Goal: Book appointment/travel/reservation

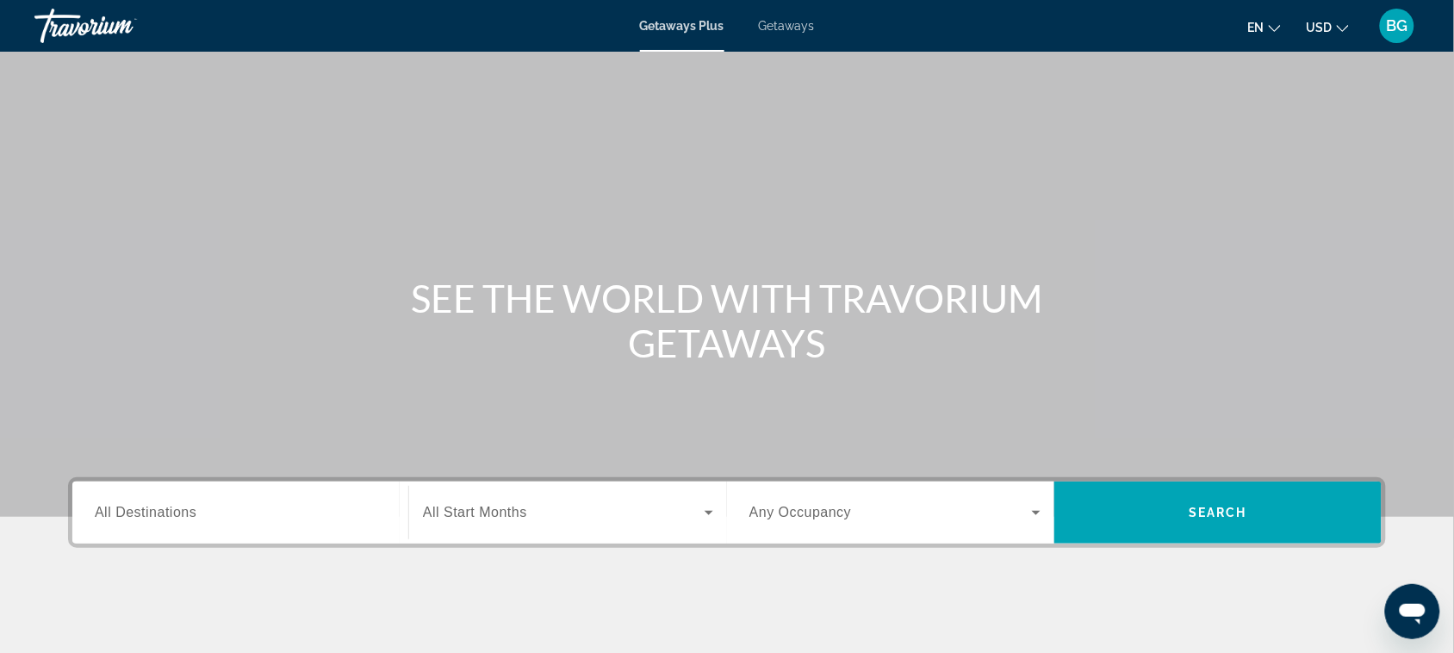
click at [158, 519] on span "All Destinations" at bounding box center [146, 512] width 102 height 15
click at [158, 519] on input "Destination All Destinations" at bounding box center [240, 513] width 291 height 21
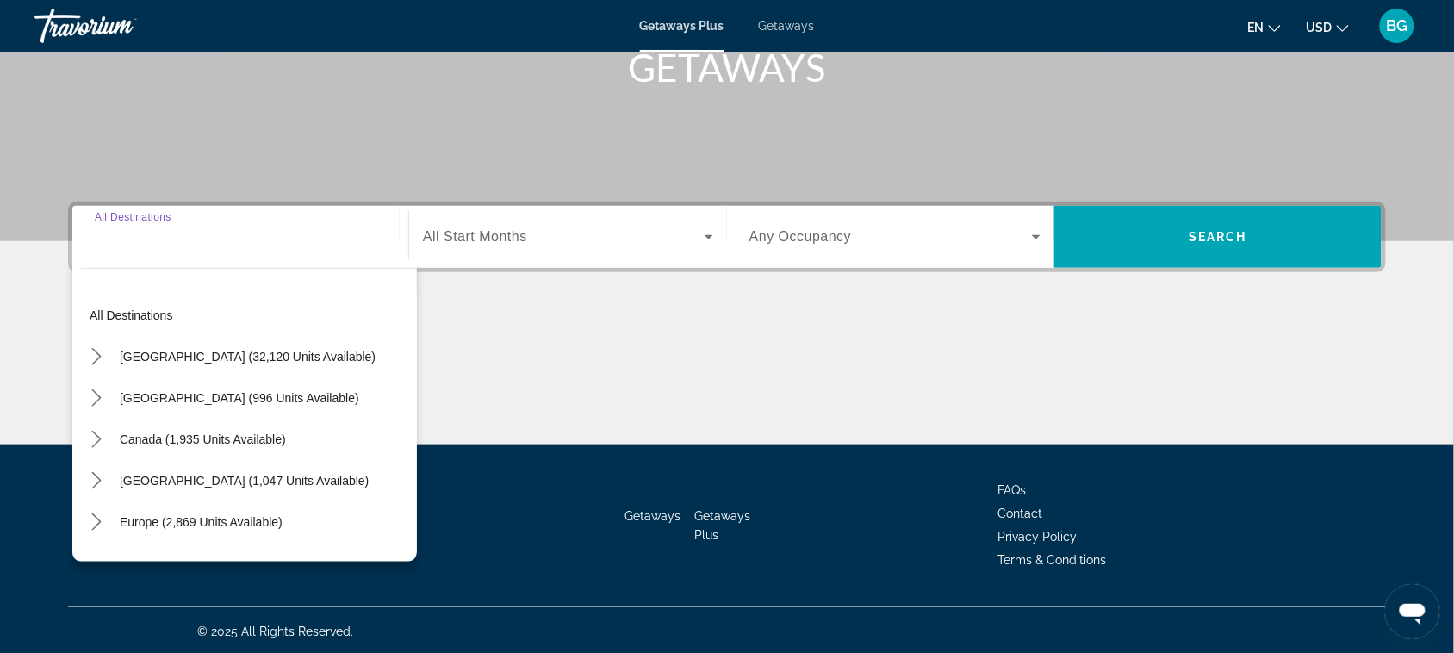
scroll to position [277, 0]
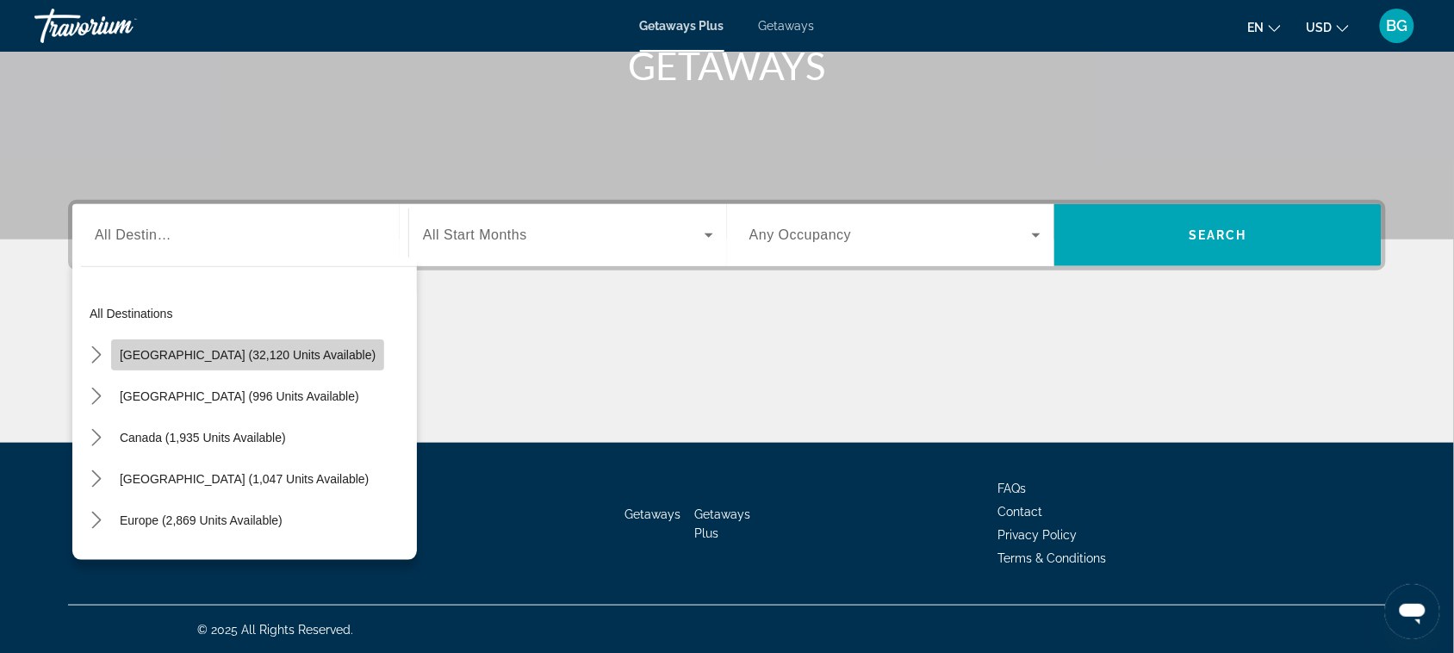
click at [259, 353] on span "[GEOGRAPHIC_DATA] (32,120 units available)" at bounding box center [248, 355] width 256 height 14
type input "**********"
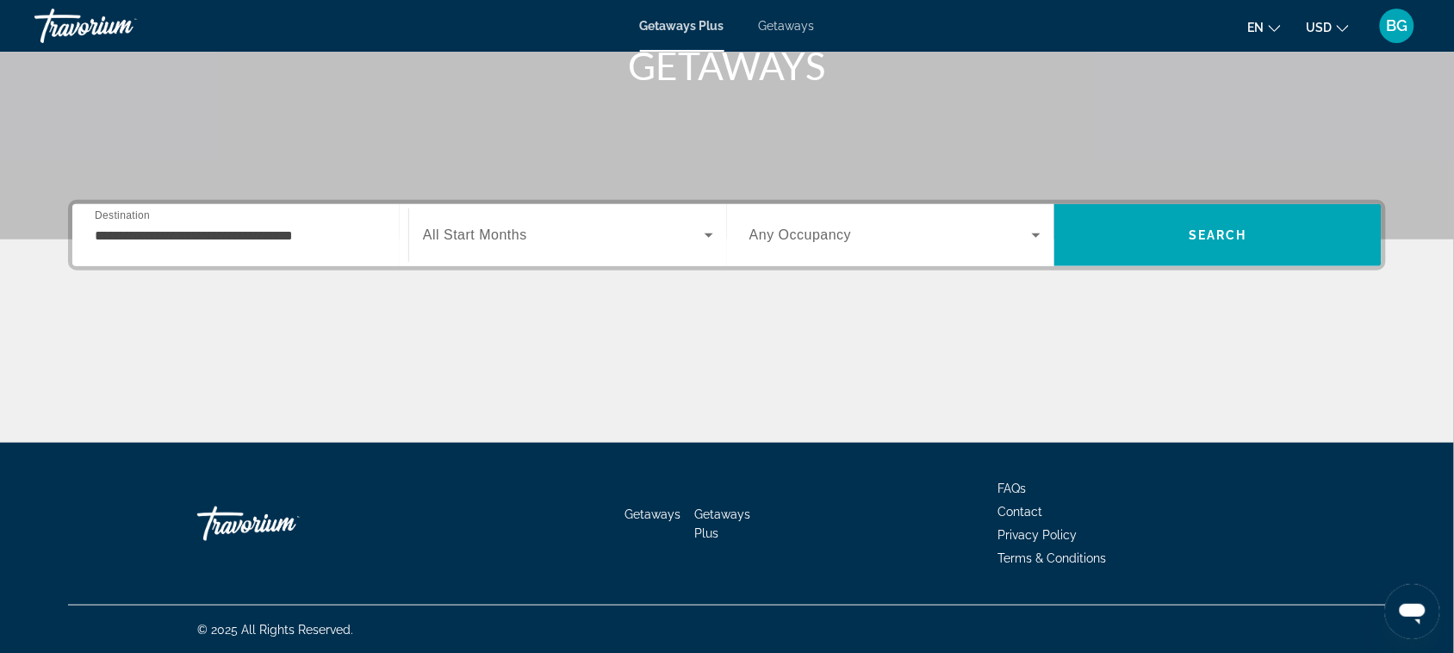
click at [506, 239] on span "All Start Months" at bounding box center [475, 234] width 104 height 15
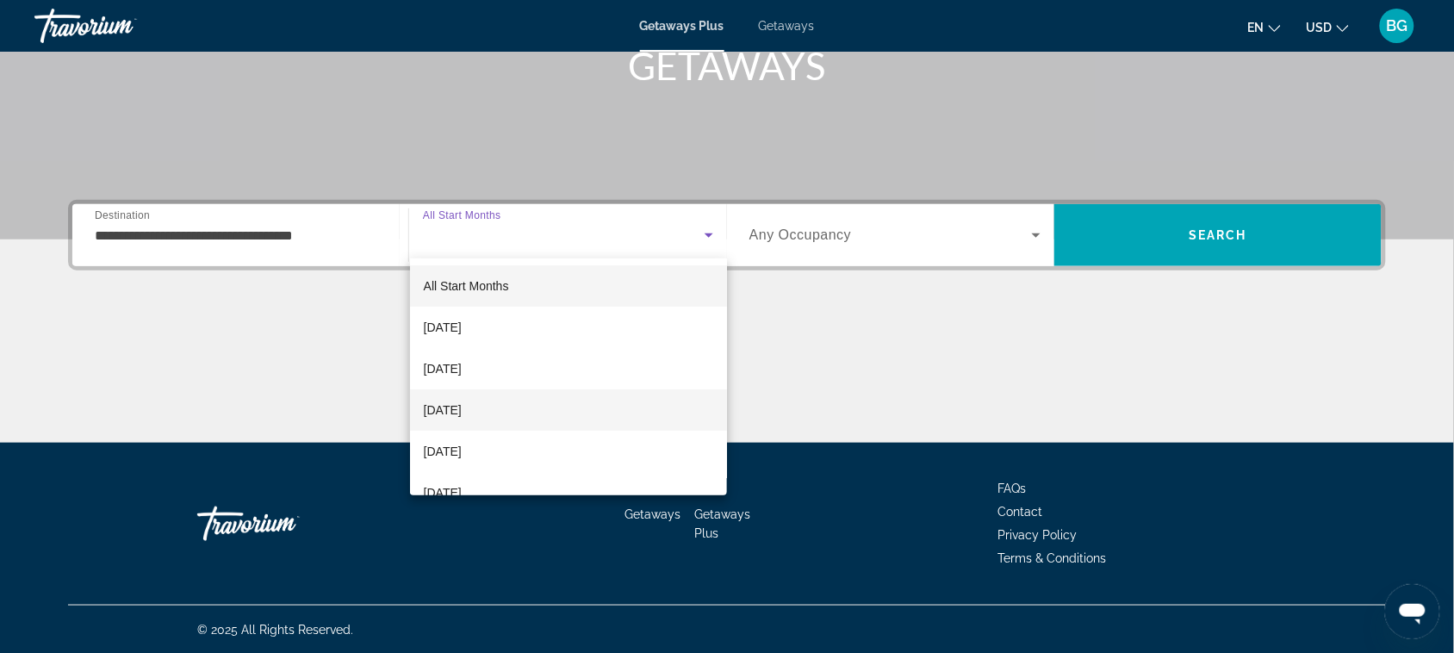
click at [513, 407] on mat-option "[DATE]" at bounding box center [569, 409] width 318 height 41
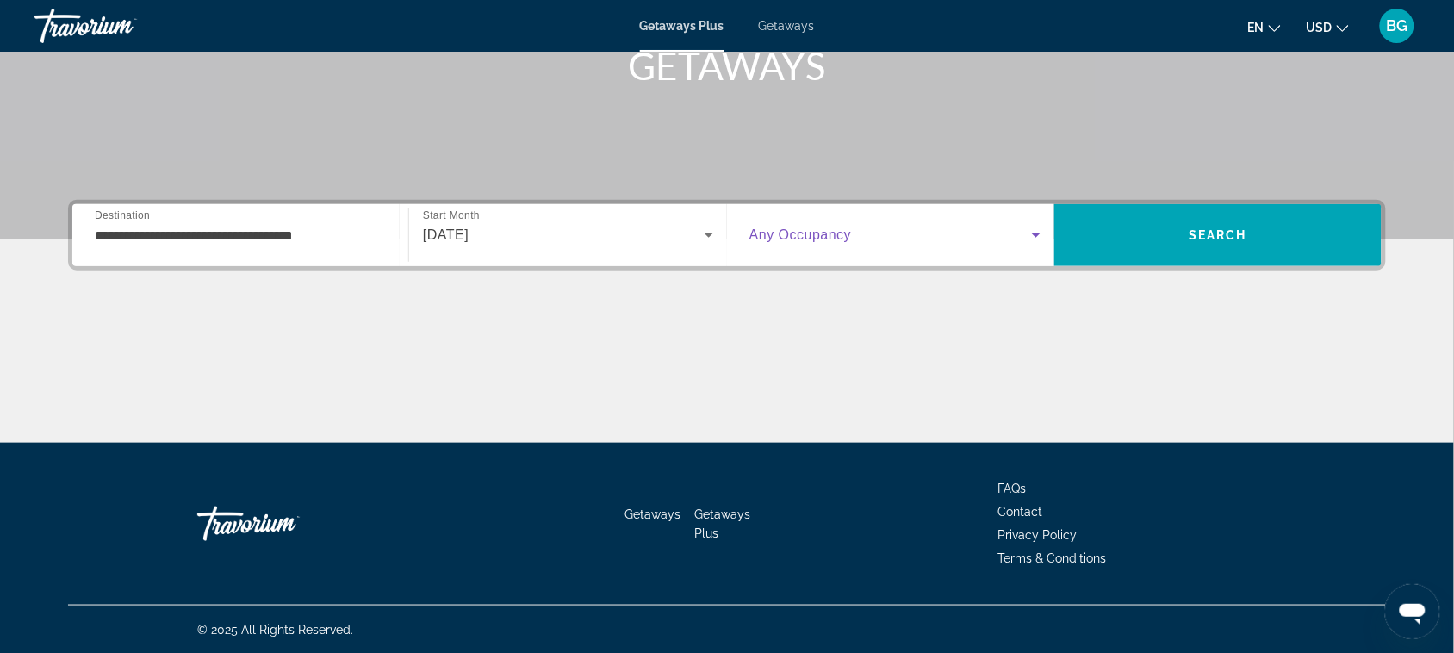
click at [854, 239] on span "Search widget" at bounding box center [890, 235] width 283 height 21
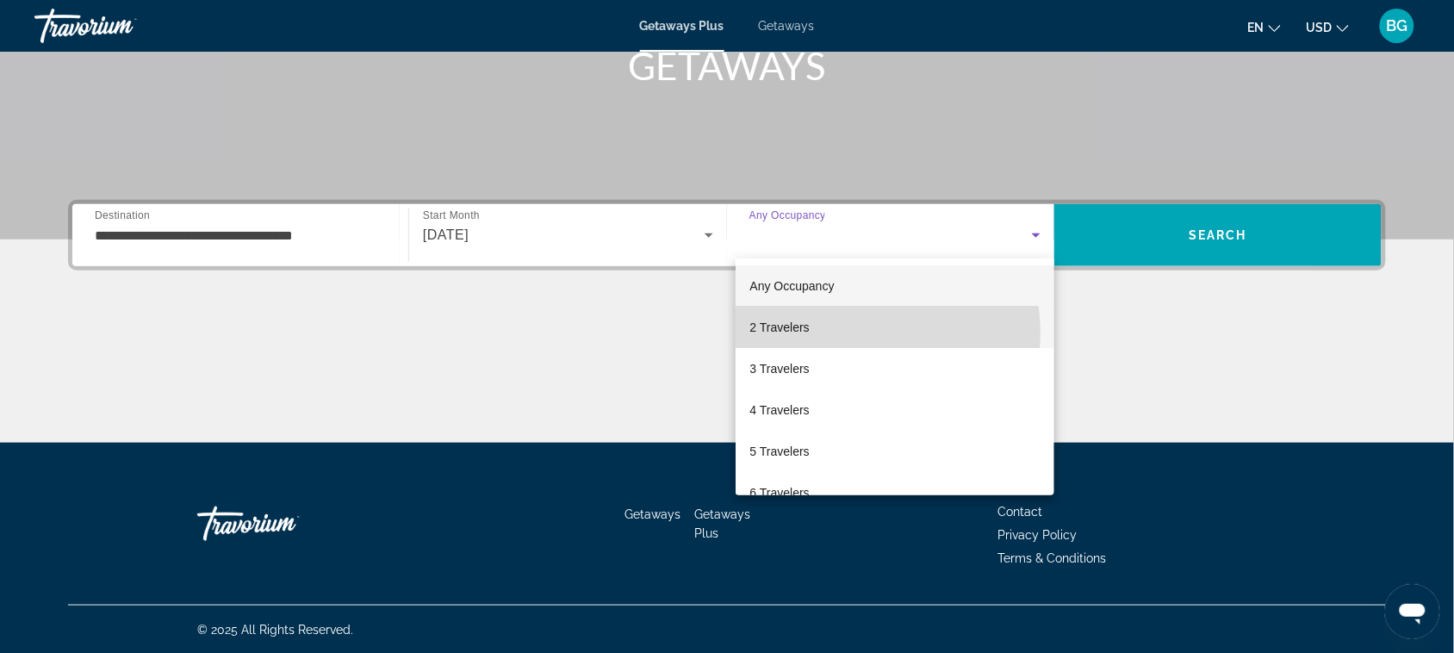
click at [866, 332] on mat-option "2 Travelers" at bounding box center [895, 327] width 319 height 41
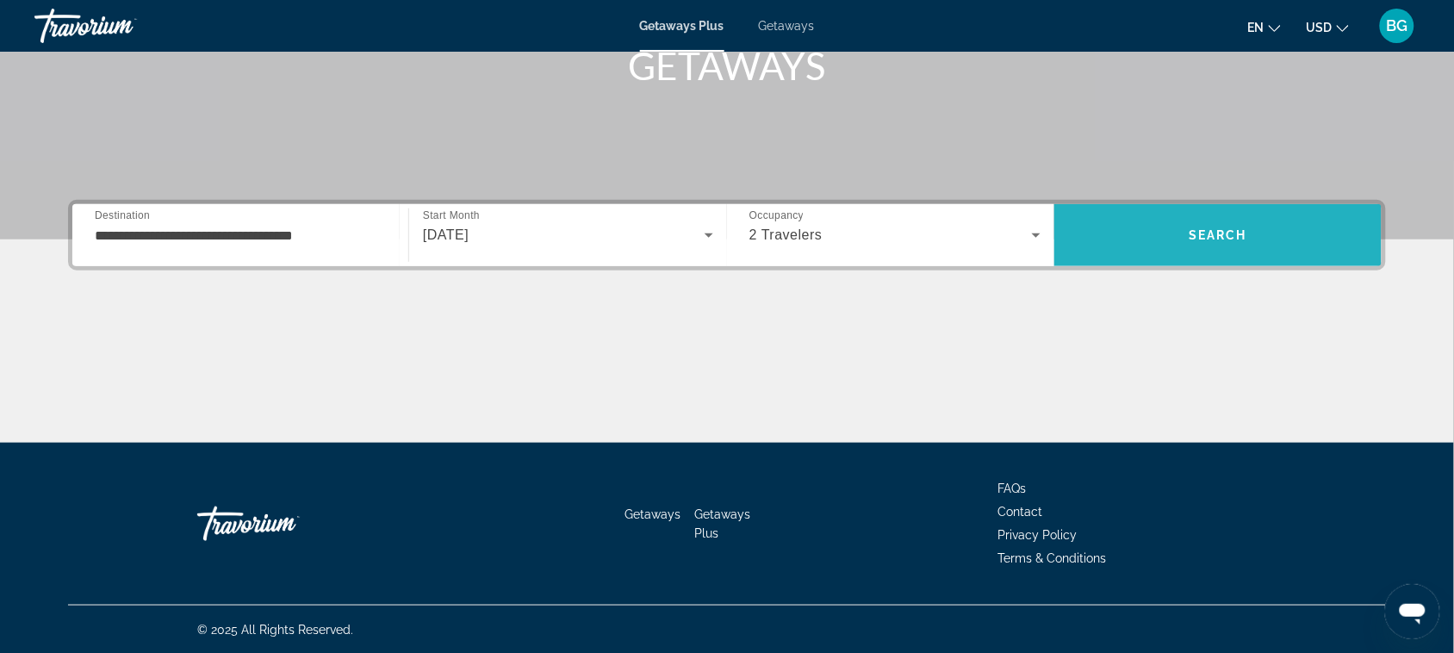
click at [1190, 238] on span "Search" at bounding box center [1218, 235] width 59 height 14
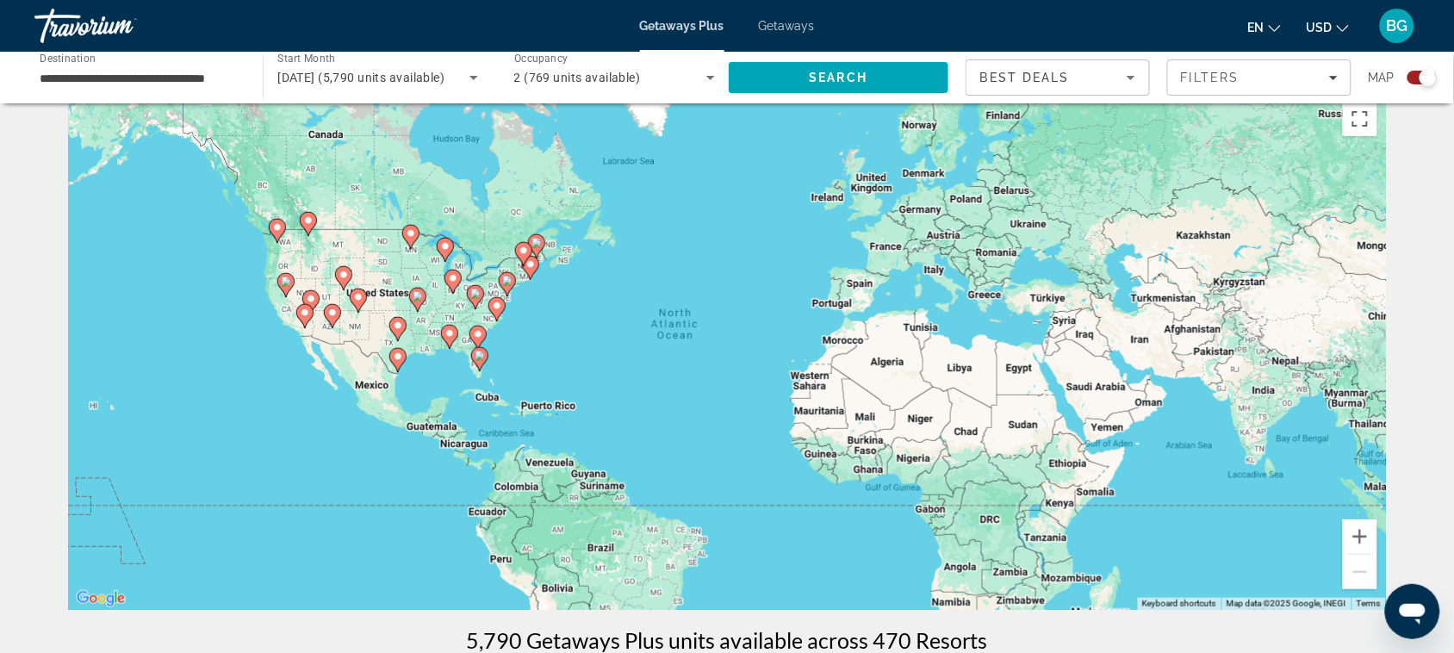
scroll to position [43, 0]
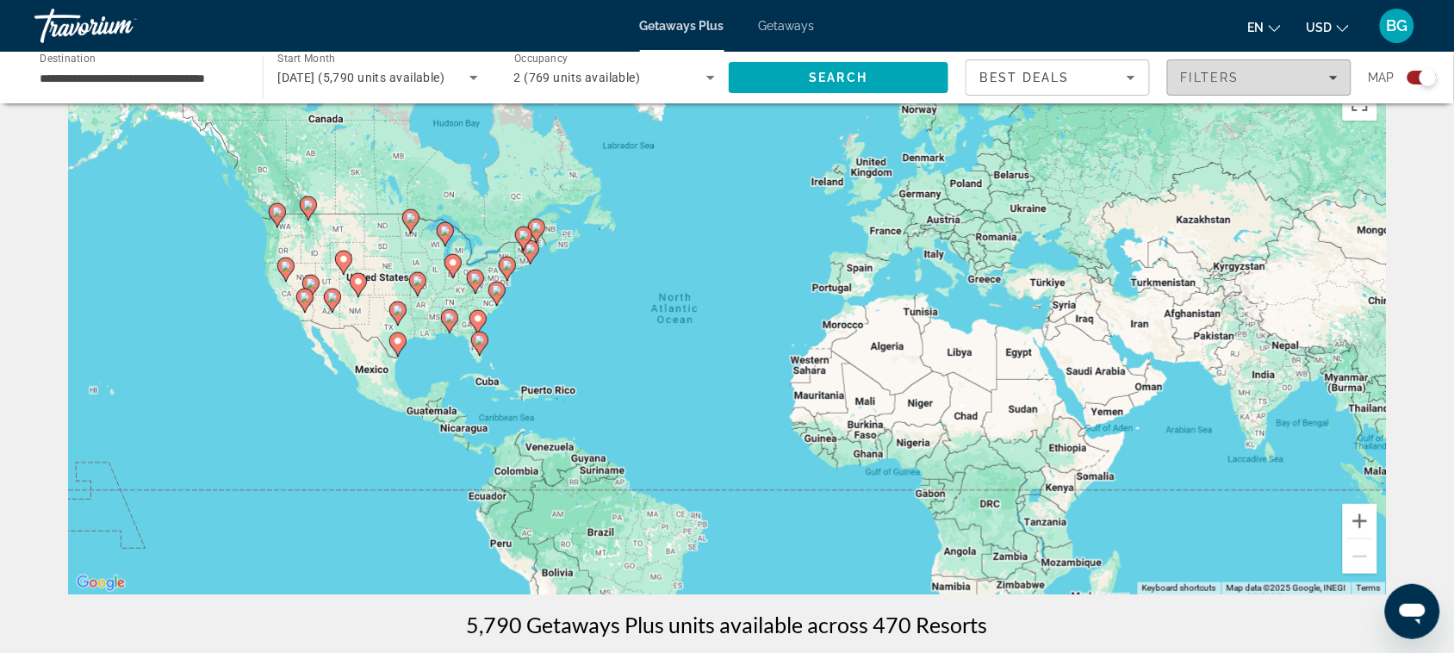
click at [1333, 76] on icon "Filters" at bounding box center [1333, 78] width 9 height 4
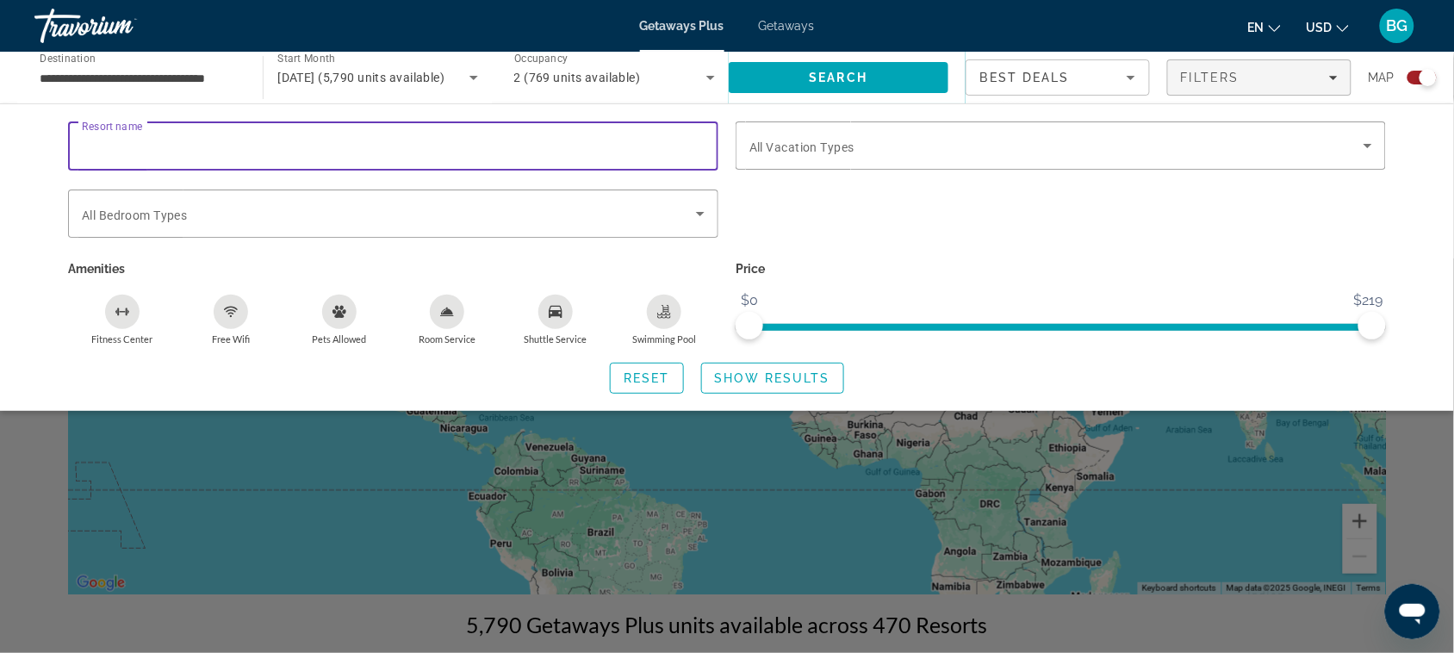
click at [429, 142] on input "Resort name" at bounding box center [393, 146] width 623 height 21
click at [838, 71] on span "Search" at bounding box center [839, 78] width 59 height 14
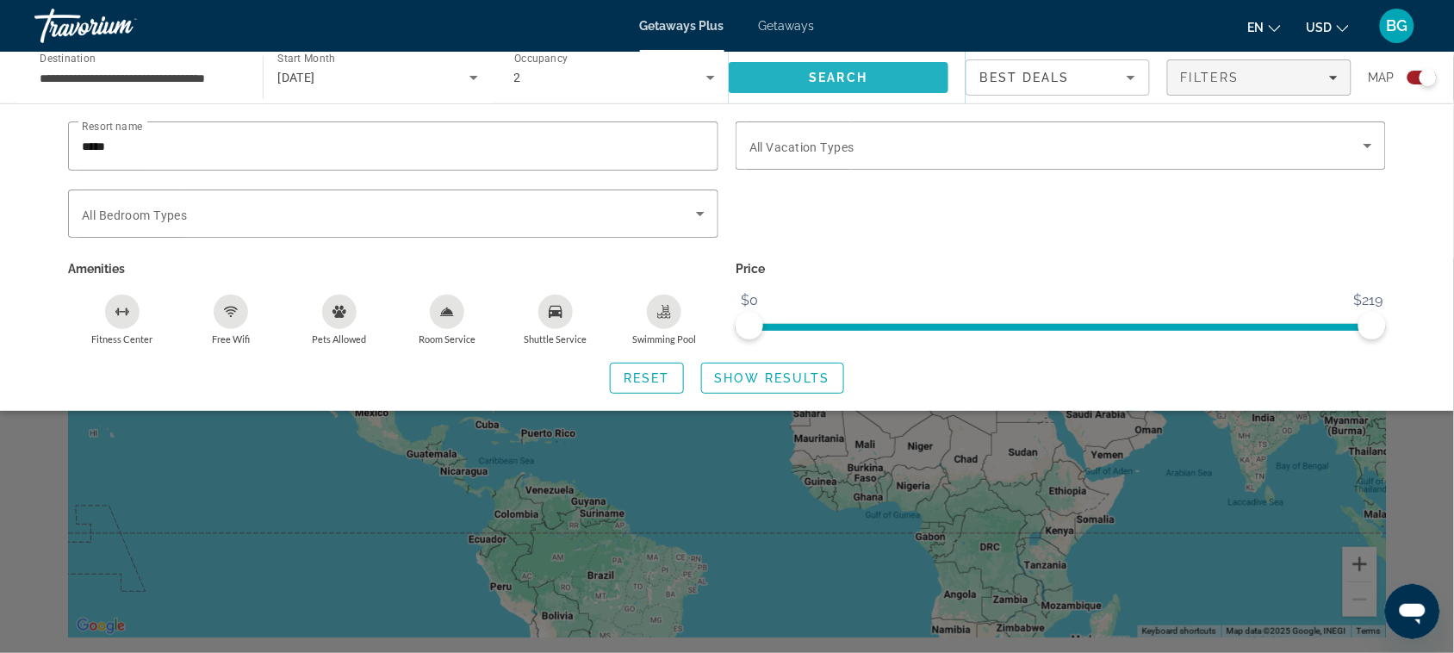
click at [831, 79] on span "Search" at bounding box center [839, 78] width 59 height 14
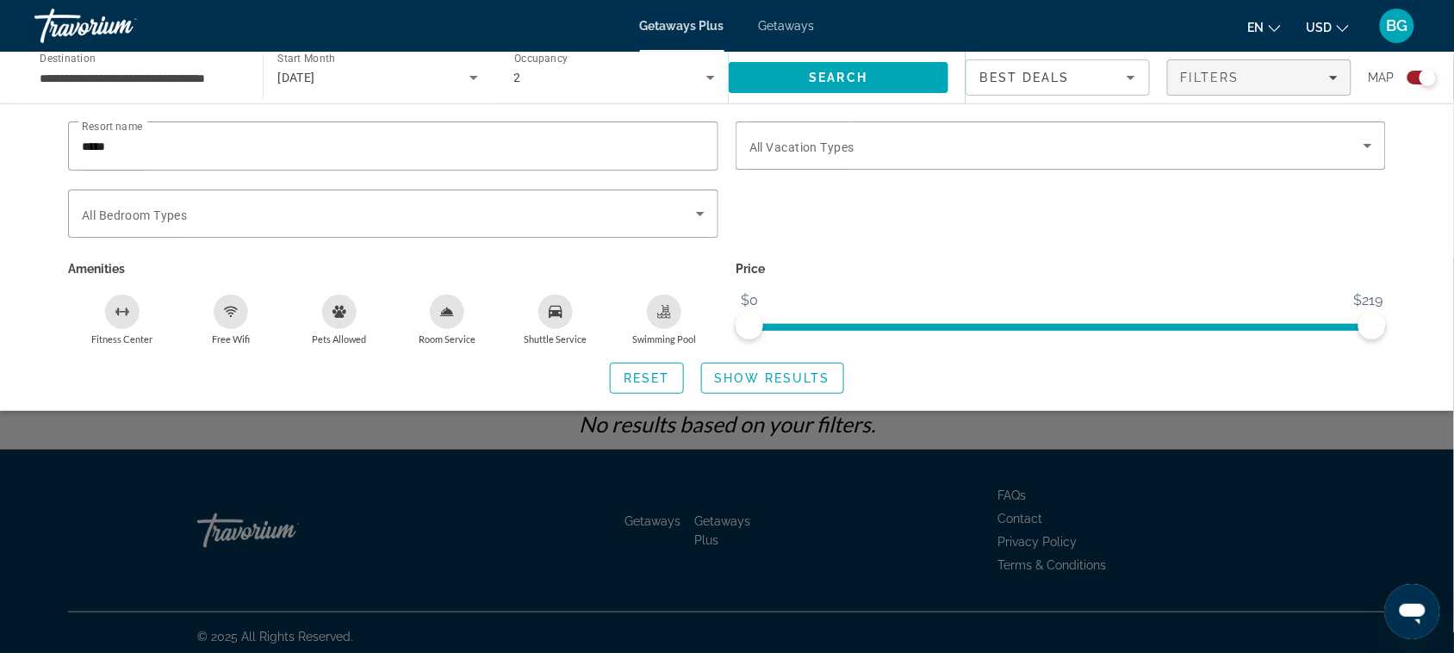
scroll to position [251, 0]
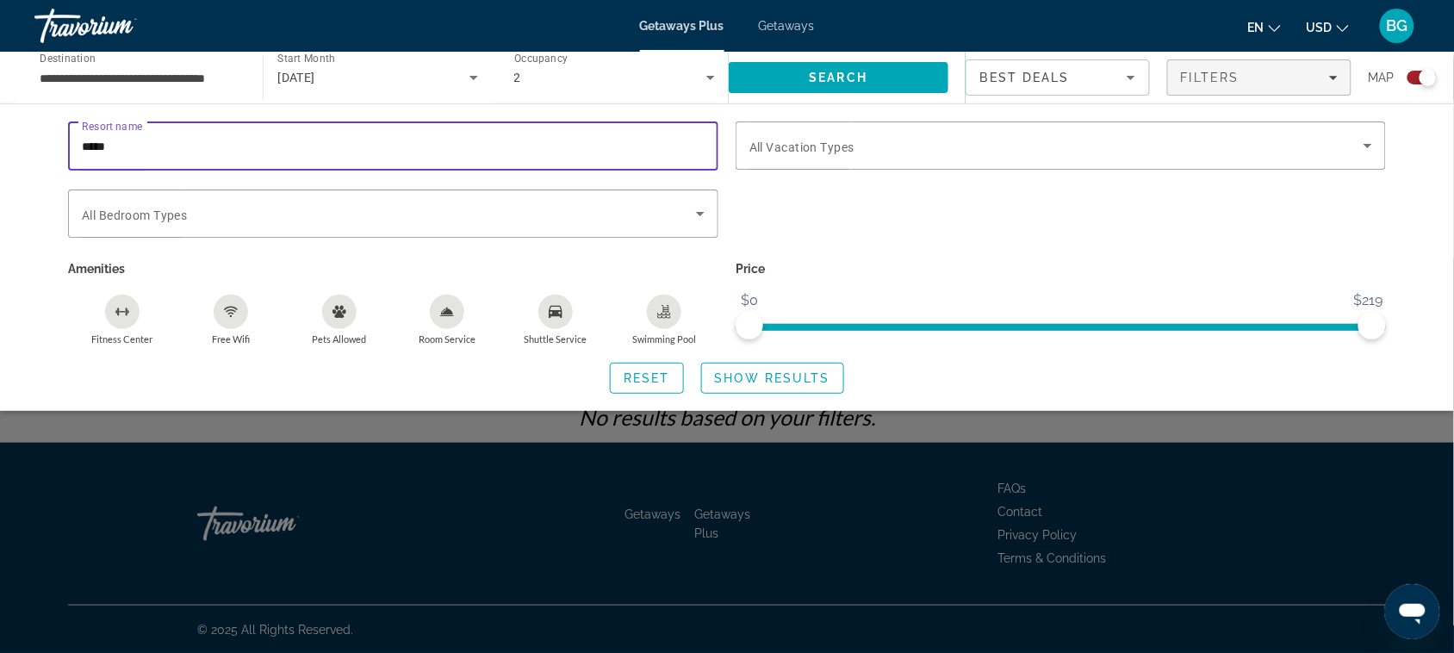
click at [157, 144] on input "*****" at bounding box center [393, 146] width 623 height 21
type input "*"
type input "*******"
click at [829, 71] on span "Search" at bounding box center [839, 78] width 59 height 14
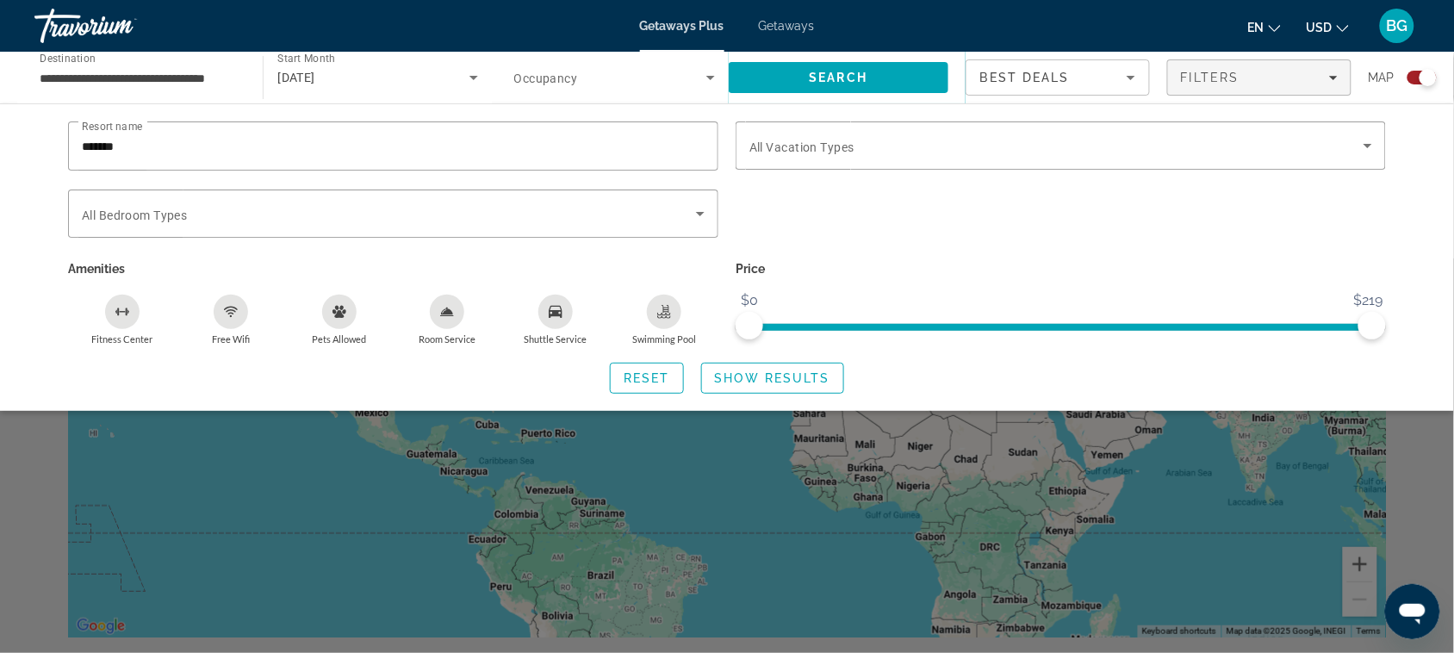
click at [30, 462] on div "Search widget" at bounding box center [727, 455] width 1454 height 395
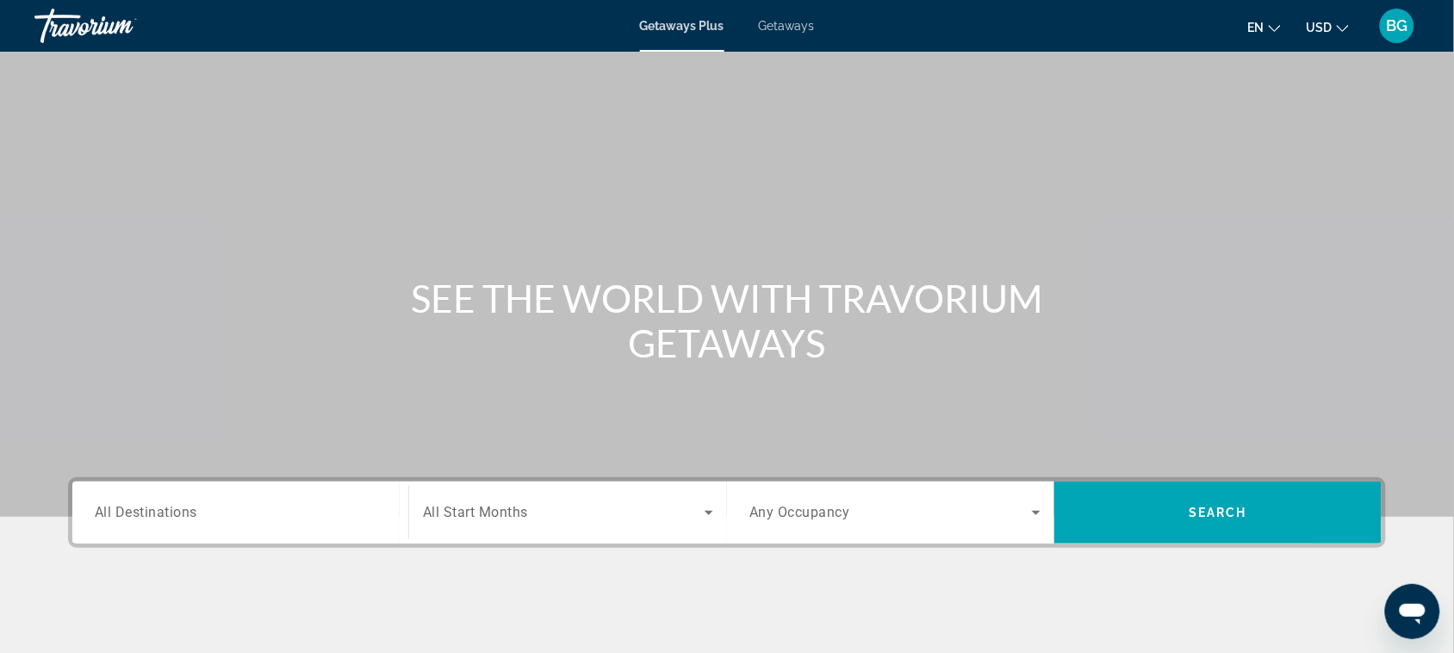
click at [213, 510] on input "Destination All Destinations" at bounding box center [240, 513] width 291 height 21
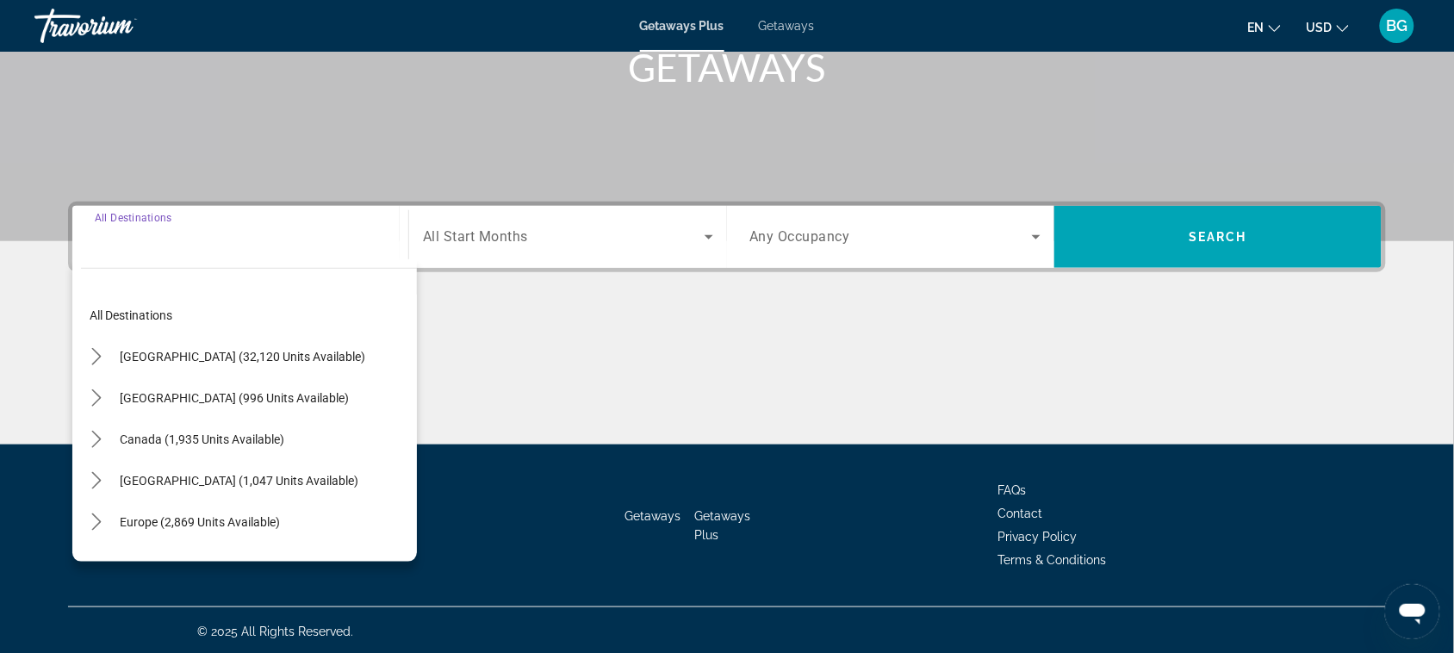
scroll to position [277, 0]
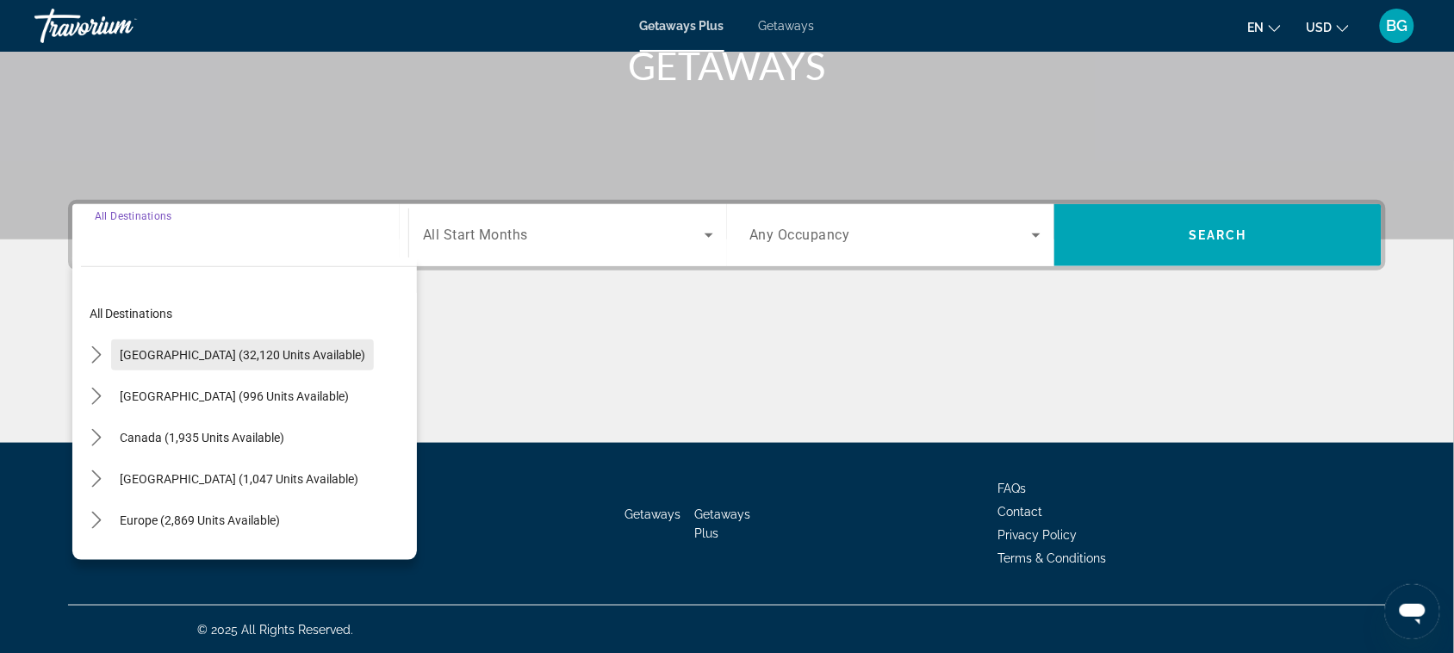
click at [209, 350] on span "[GEOGRAPHIC_DATA] (32,120 units available)" at bounding box center [242, 355] width 245 height 14
type input "**********"
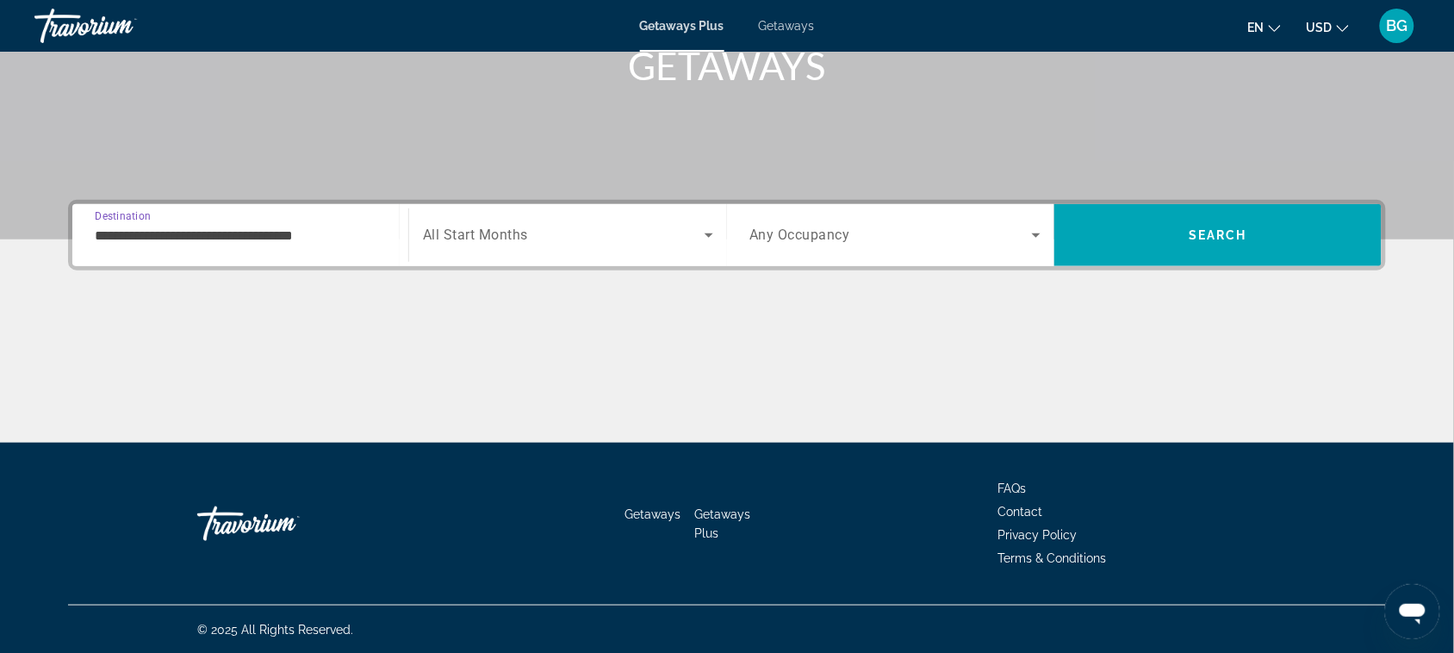
click at [642, 239] on span "Search widget" at bounding box center [564, 235] width 282 height 21
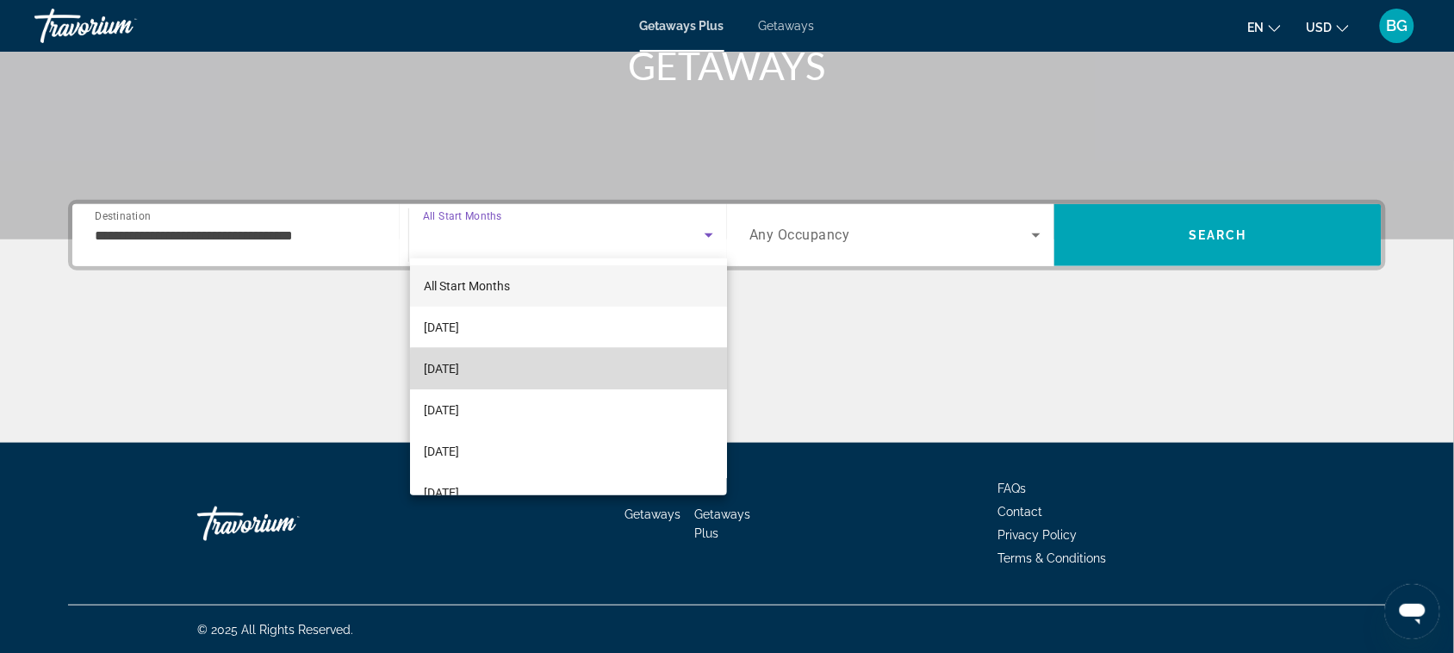
click at [574, 377] on mat-option "[DATE]" at bounding box center [569, 368] width 318 height 41
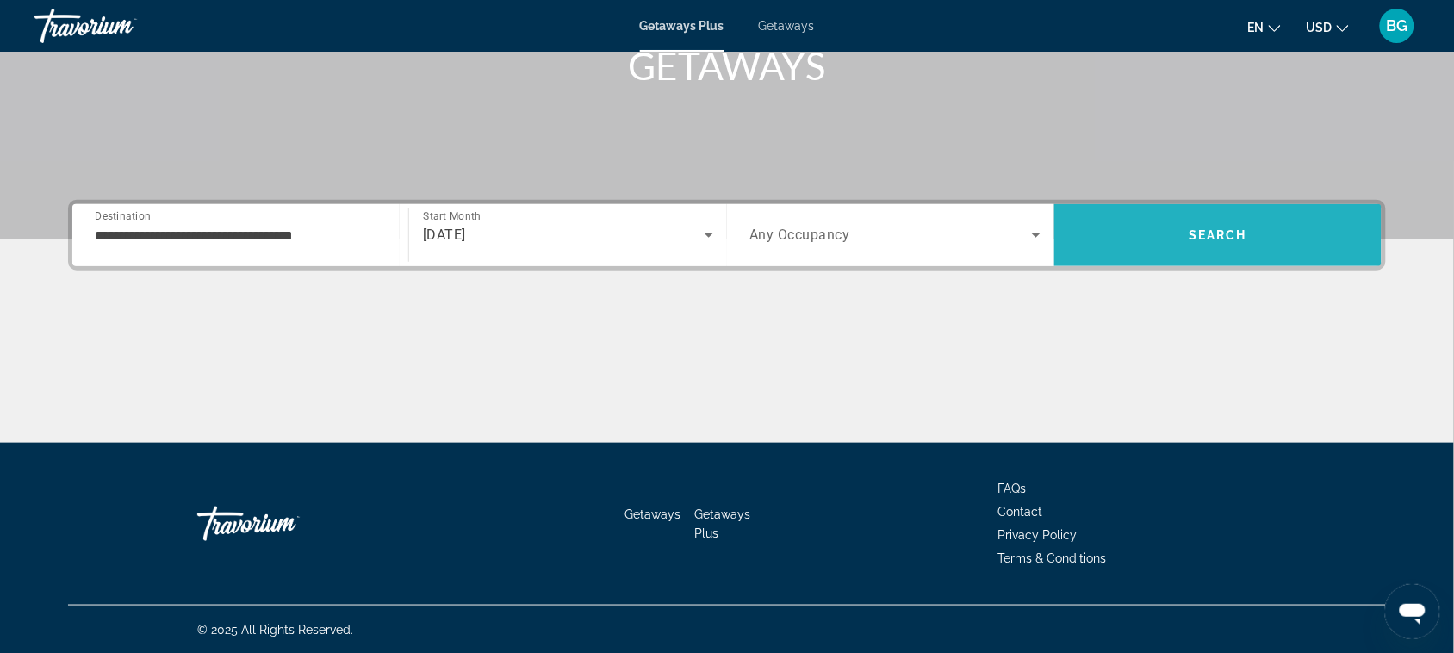
click at [1225, 224] on span "Search" at bounding box center [1217, 234] width 327 height 41
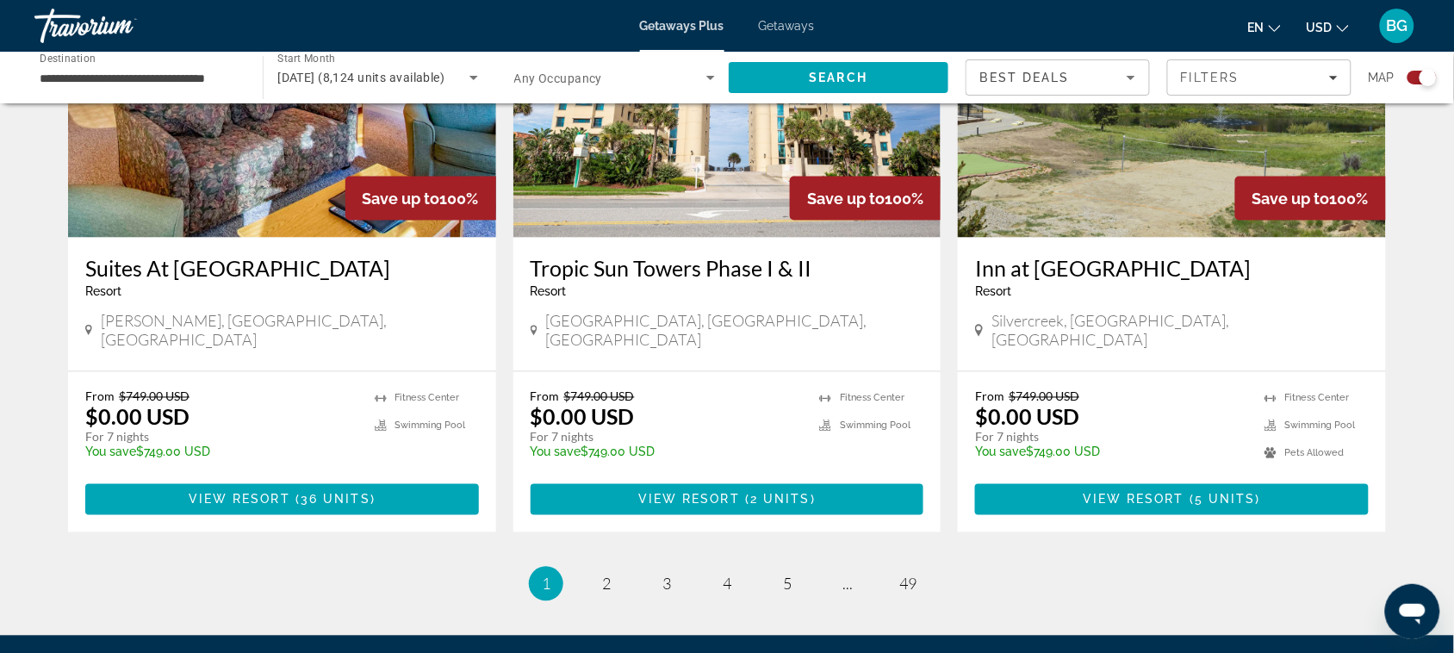
scroll to position [2719, 0]
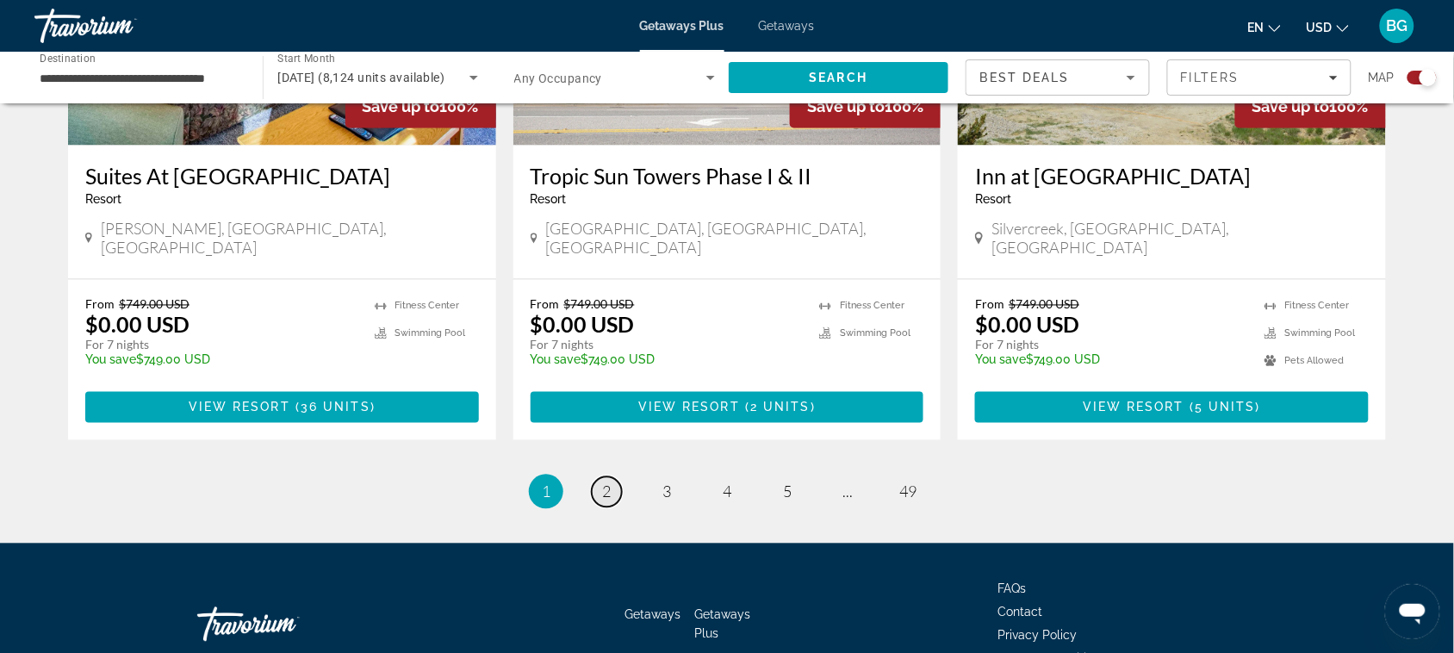
click at [603, 482] on span "2" at bounding box center [606, 491] width 9 height 19
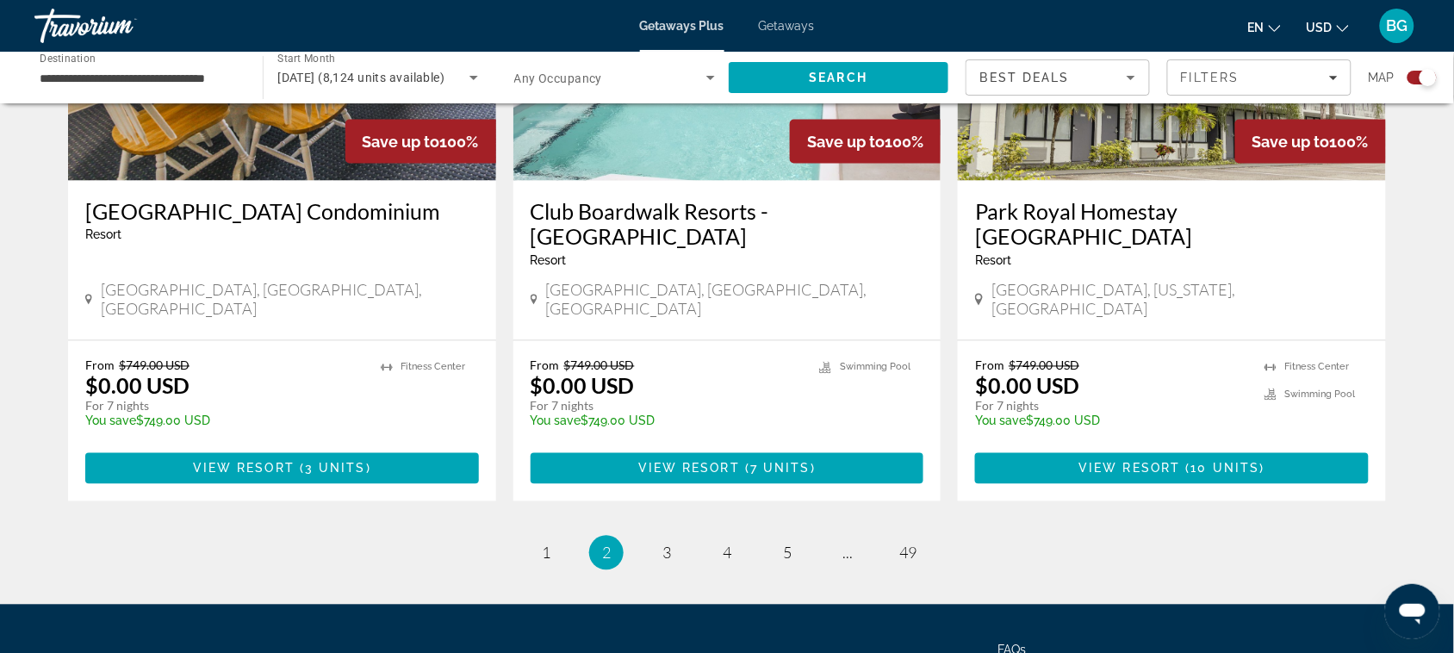
scroll to position [2693, 0]
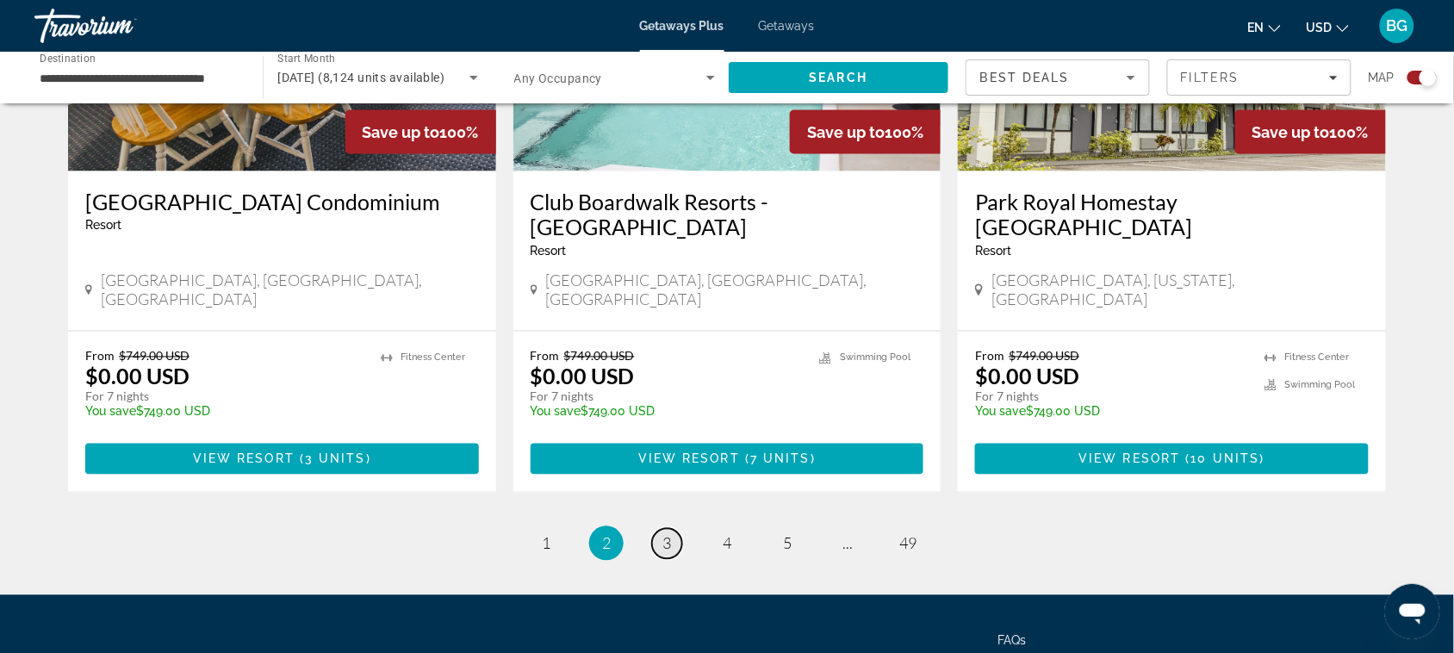
click at [664, 534] on span "3" at bounding box center [666, 543] width 9 height 19
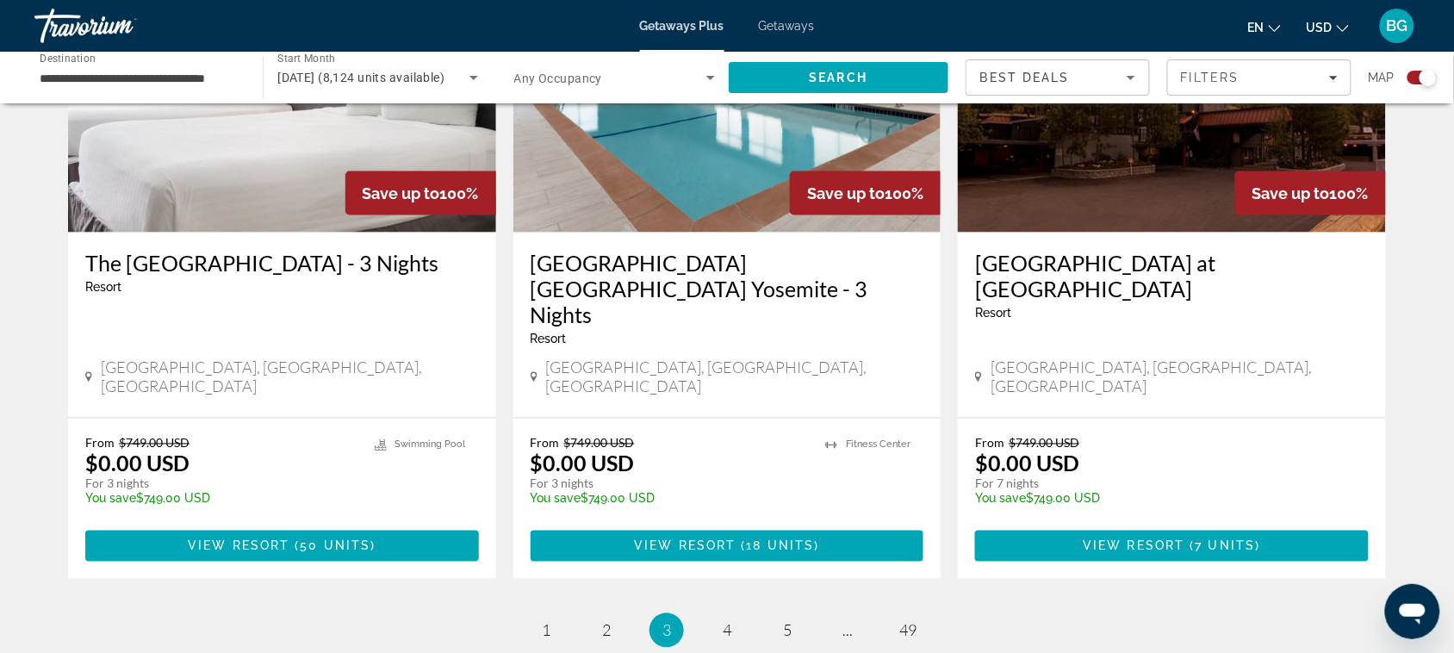
scroll to position [2656, 0]
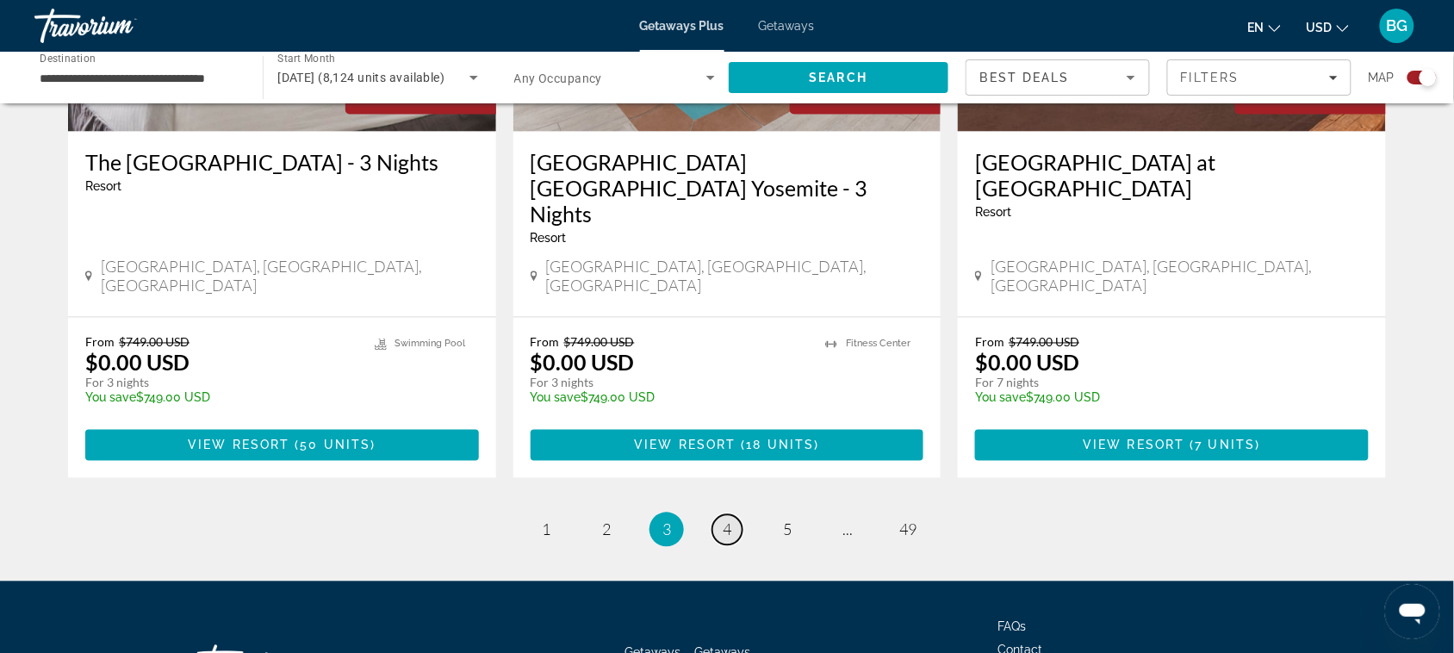
click at [725, 520] on span "4" at bounding box center [727, 529] width 9 height 19
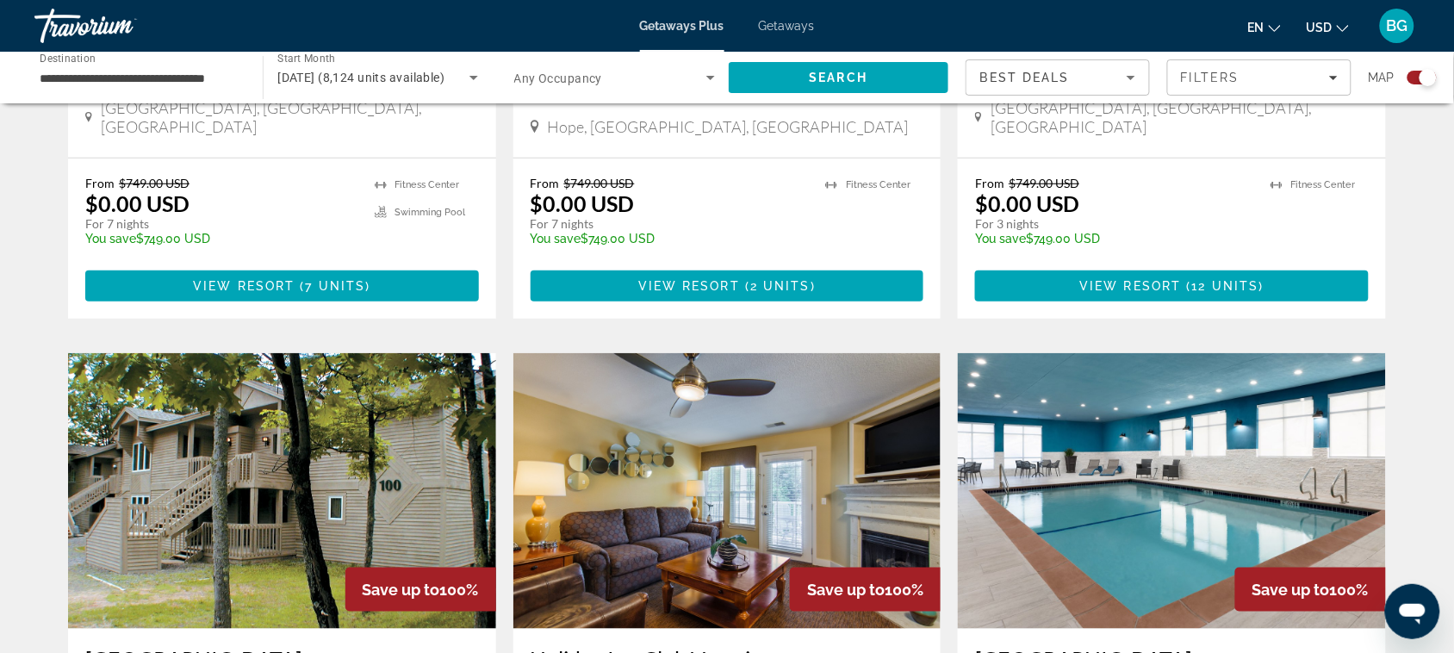
scroll to position [2296, 0]
